Goal: Information Seeking & Learning: Learn about a topic

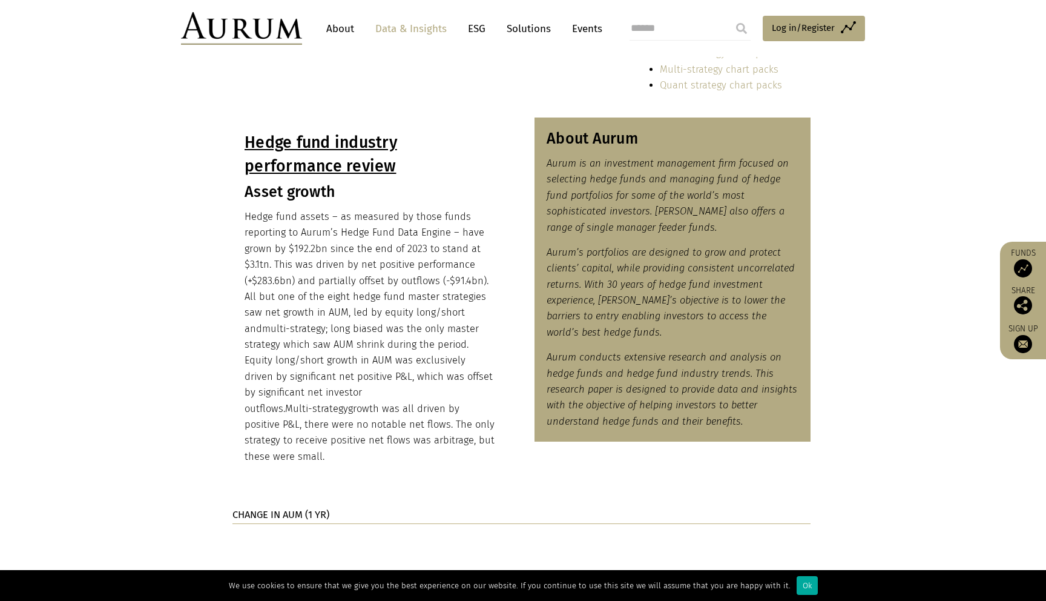
scroll to position [523, 0]
click at [415, 340] on p "Hedge fund assets – as measured by those funds reporting to Aurum’s Hedge Fund …" at bounding box center [371, 336] width 252 height 255
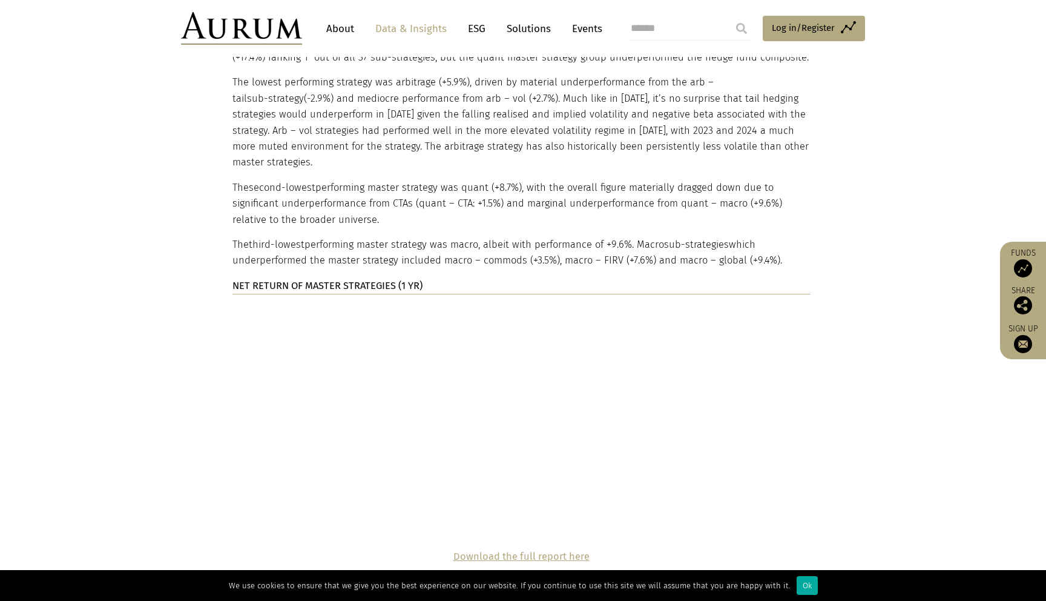
scroll to position [277, 0]
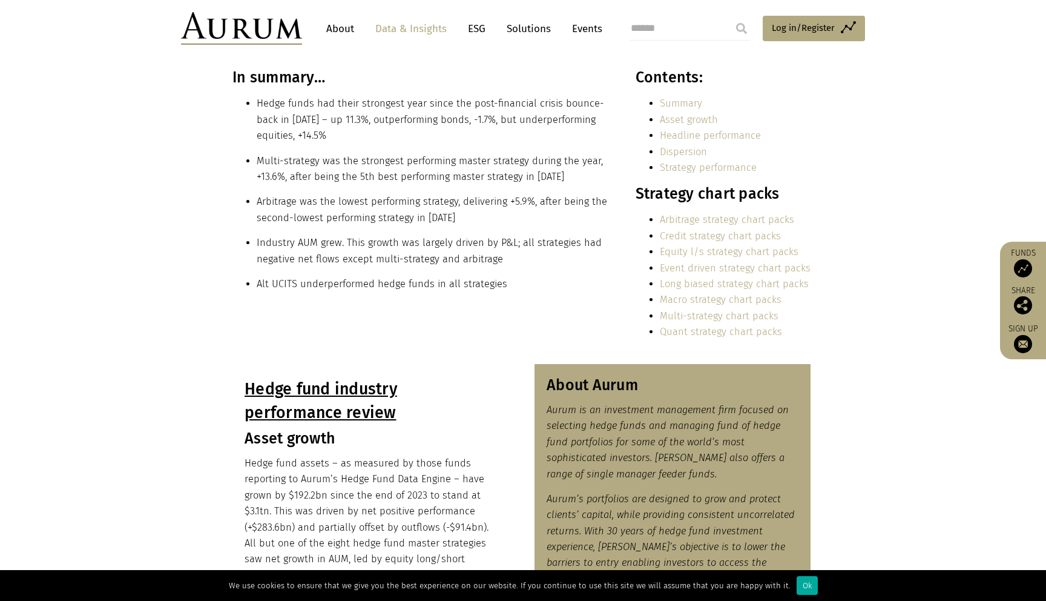
click at [477, 277] on li "Alt UCITS underperformed hedge funds in all strategies" at bounding box center [433, 284] width 352 height 16
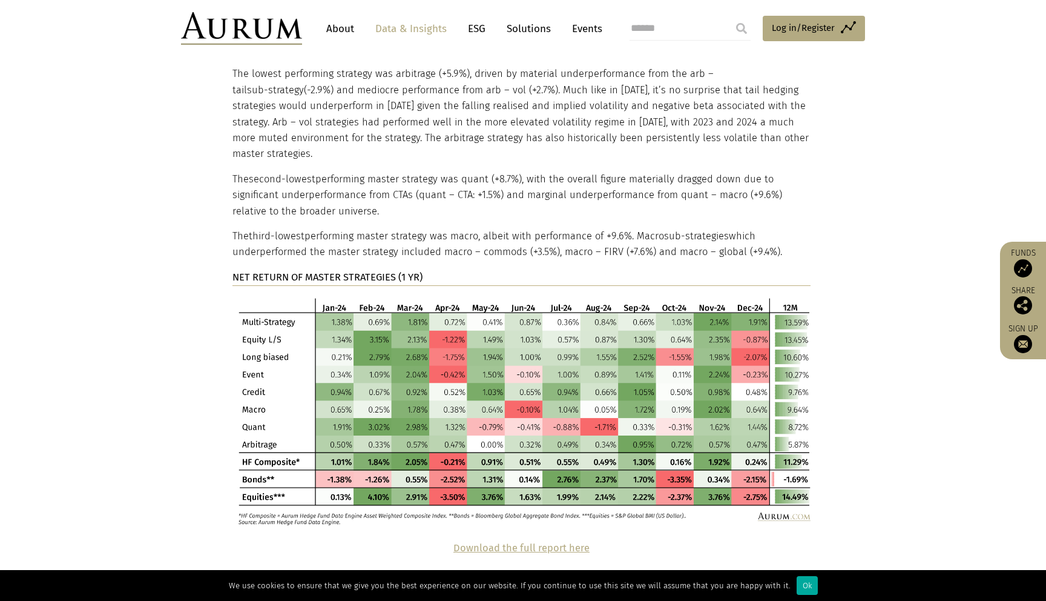
scroll to position [2600, 0]
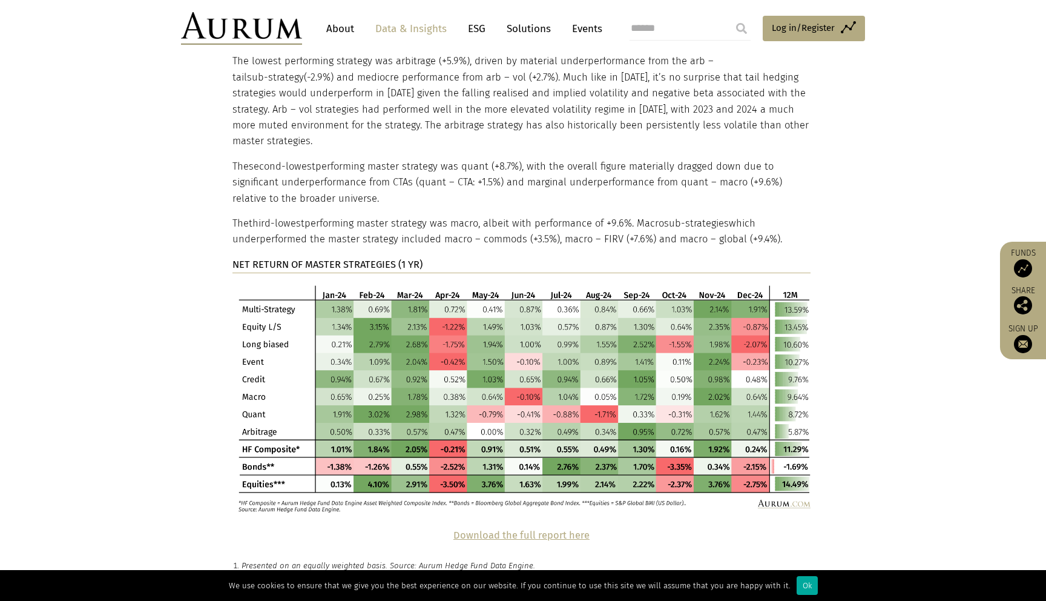
click at [530, 282] on img at bounding box center [521, 397] width 578 height 230
drag, startPoint x: 639, startPoint y: 154, endPoint x: 778, endPoint y: 176, distance: 140.3
click at [778, 216] on p "The third-lowest performing master strategy was macro, albeit with performance …" at bounding box center [521, 232] width 578 height 32
click at [541, 216] on p "The third-lowest performing master strategy was macro, albeit with performance …" at bounding box center [521, 232] width 578 height 32
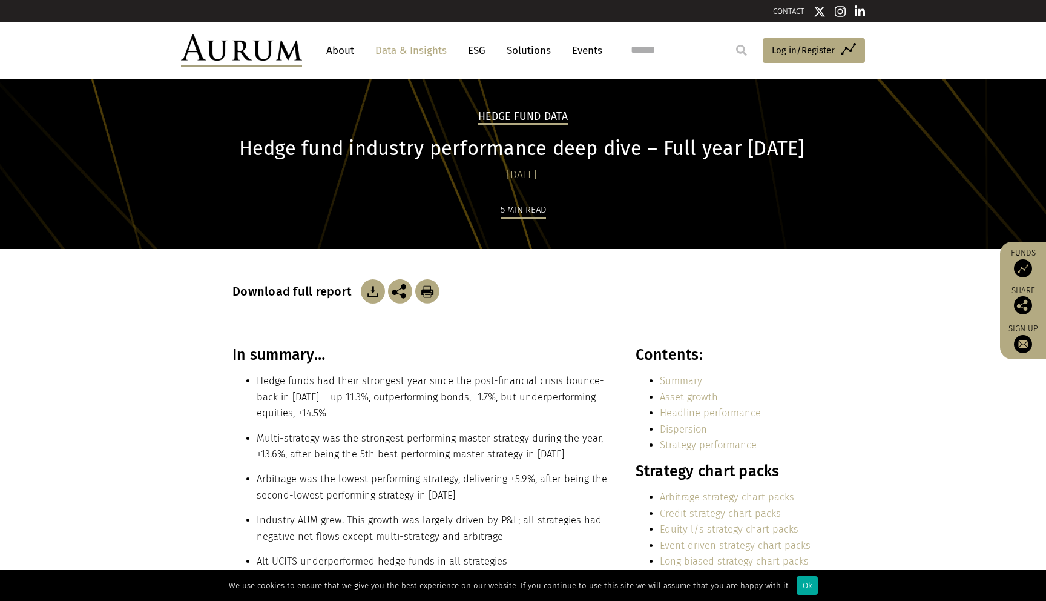
click at [529, 420] on li "Hedge funds had their strongest year since the post-financial crisis bounce-bac…" at bounding box center [433, 397] width 352 height 48
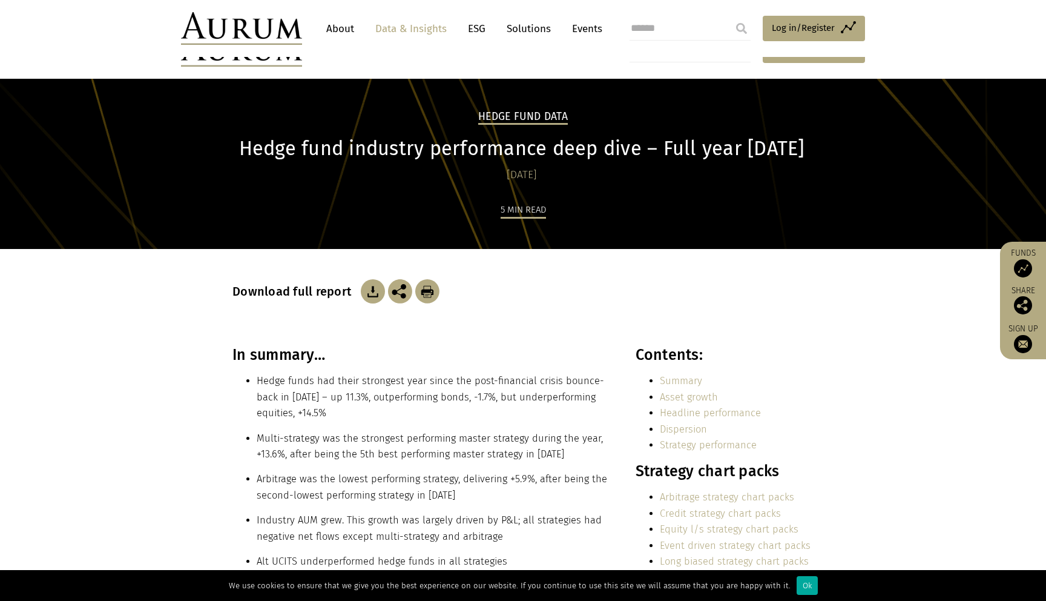
scroll to position [2419, 0]
